Goal: Task Accomplishment & Management: Complete application form

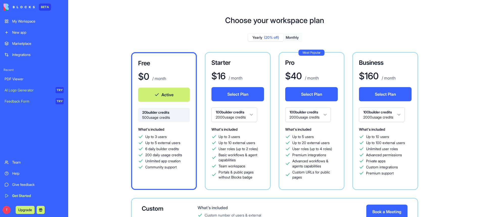
click at [31, 21] on div "My Workspace" at bounding box center [38, 21] width 52 height 5
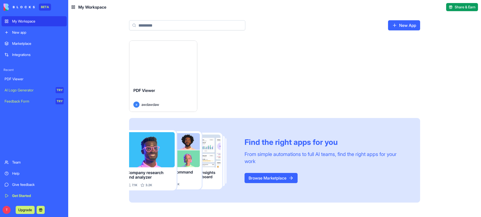
click at [18, 34] on div "New app" at bounding box center [38, 32] width 52 height 5
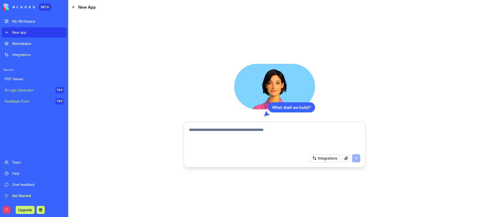
click at [20, 43] on div "Marketplace" at bounding box center [38, 43] width 52 height 5
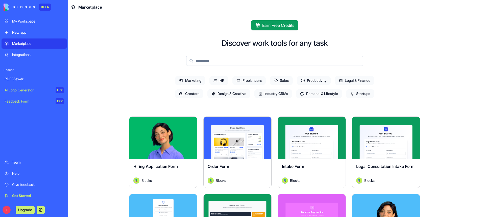
click at [19, 31] on div "New app" at bounding box center [38, 32] width 52 height 5
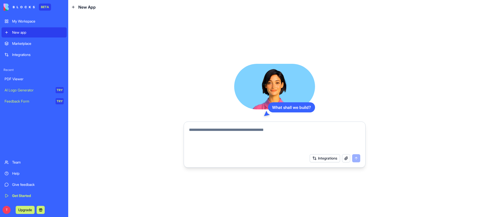
click at [29, 19] on div "My Workspace" at bounding box center [38, 21] width 52 height 5
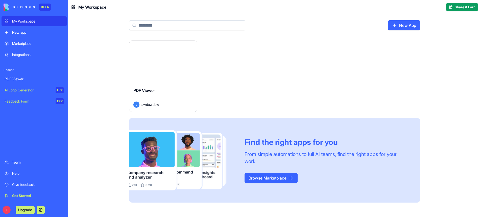
click at [18, 31] on div "New app" at bounding box center [38, 32] width 52 height 5
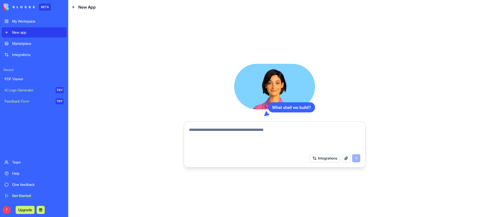
drag, startPoint x: 284, startPoint y: 138, endPoint x: 278, endPoint y: 135, distance: 6.6
click at [278, 136] on textarea at bounding box center [274, 139] width 171 height 24
click at [278, 135] on textarea at bounding box center [274, 139] width 171 height 24
